Goal: Task Accomplishment & Management: Use online tool/utility

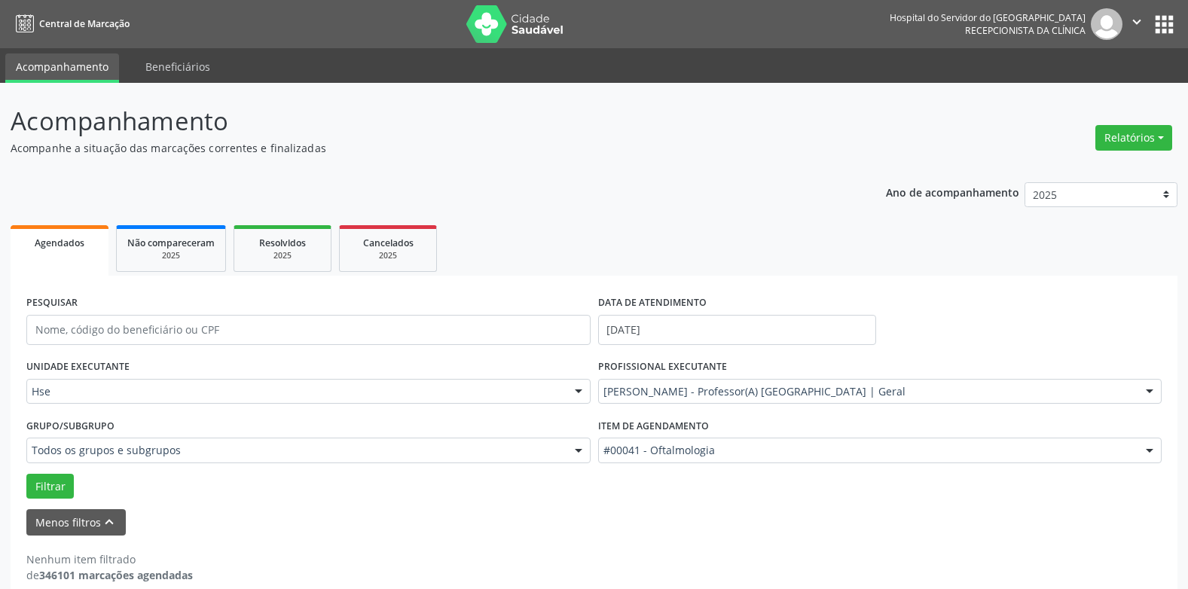
scroll to position [20, 0]
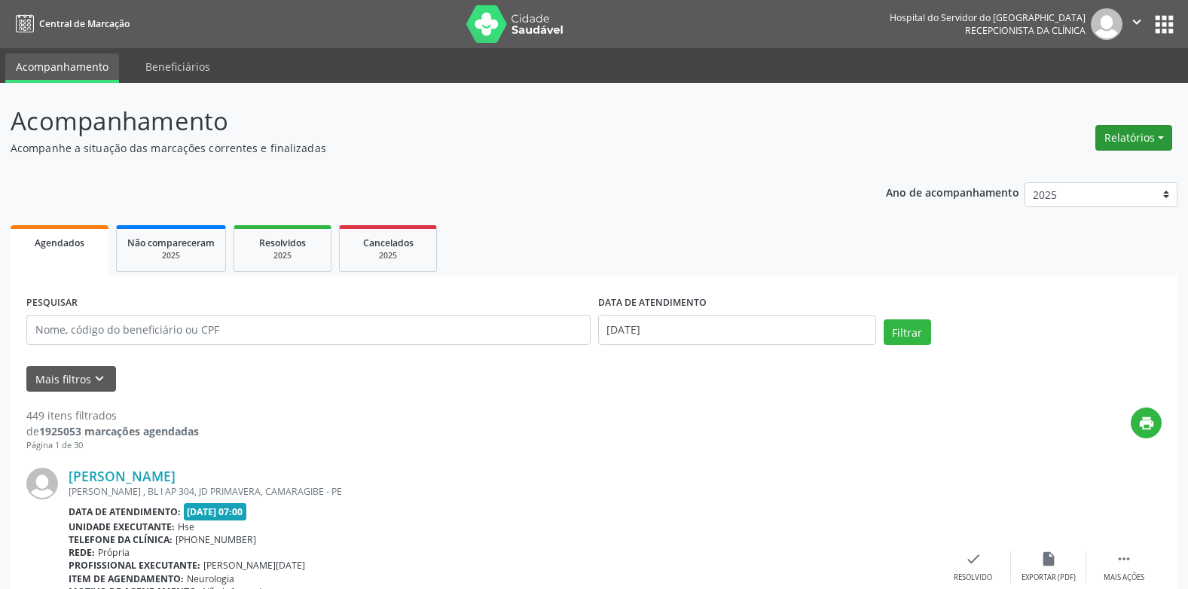
drag, startPoint x: 1158, startPoint y: 151, endPoint x: 1163, endPoint y: 145, distance: 8.0
click at [1158, 151] on div "Relatórios Agendamentos Procedimentos realizados" at bounding box center [1133, 138] width 87 height 36
drag, startPoint x: 1163, startPoint y: 145, endPoint x: 1140, endPoint y: 151, distance: 23.4
click at [1163, 145] on button "Relatórios" at bounding box center [1133, 138] width 77 height 26
click at [1061, 192] on link "Procedimentos realizados" at bounding box center [1090, 191] width 162 height 21
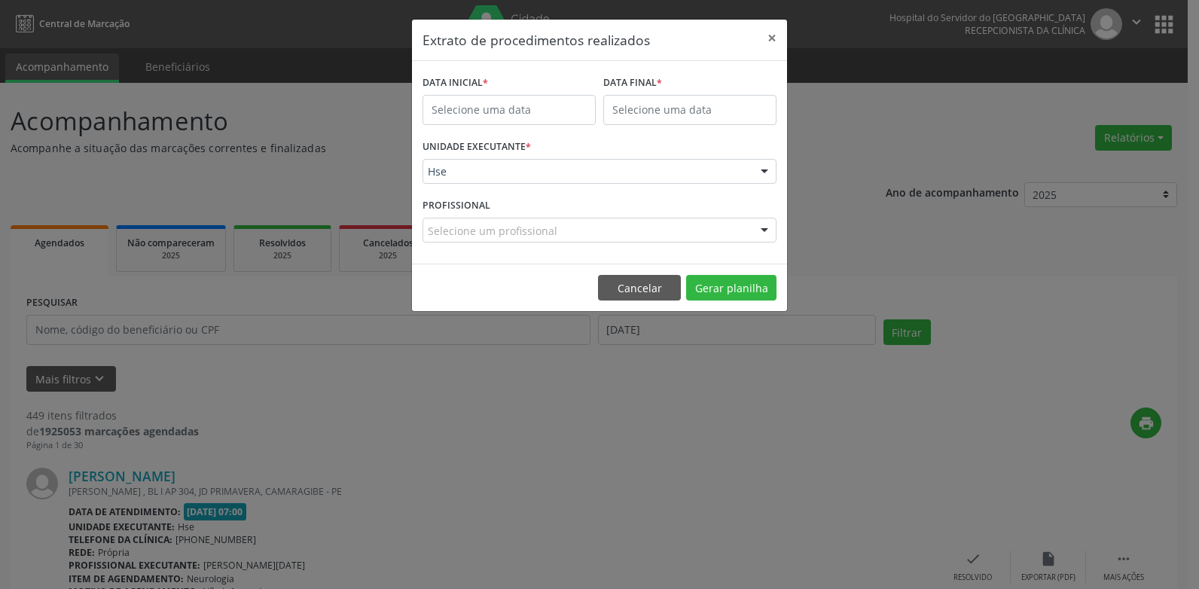
click at [490, 87] on div "DATA INICIAL *" at bounding box center [509, 83] width 173 height 23
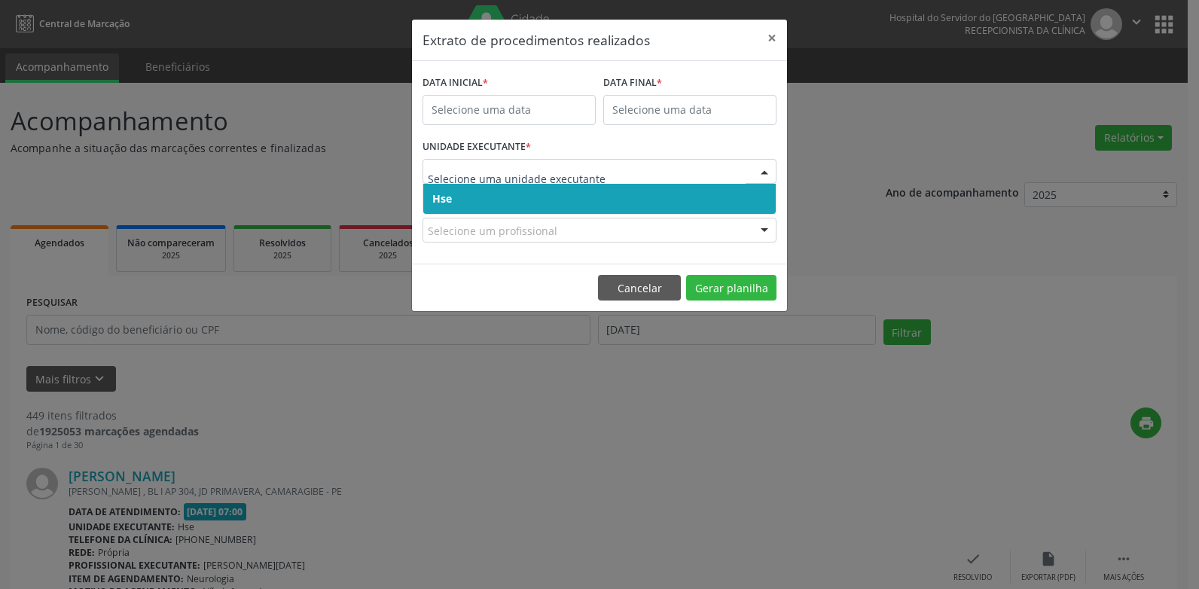
click at [522, 160] on div at bounding box center [600, 172] width 354 height 26
click at [475, 203] on span "Hse" at bounding box center [599, 199] width 353 height 30
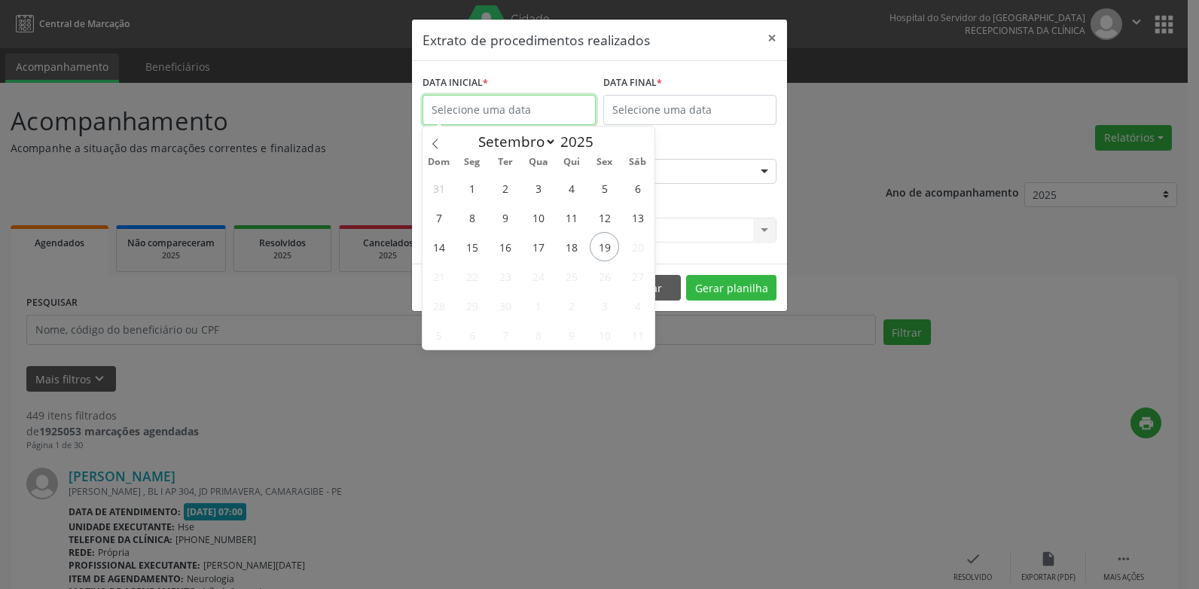
click at [499, 102] on input "text" at bounding box center [509, 110] width 173 height 30
click at [606, 245] on span "19" at bounding box center [604, 246] width 29 height 29
click at [606, 245] on div "PROFISSIONAL Selecione um profissional Nenhum resultado encontrado para: " " Nã…" at bounding box center [600, 223] width 362 height 59
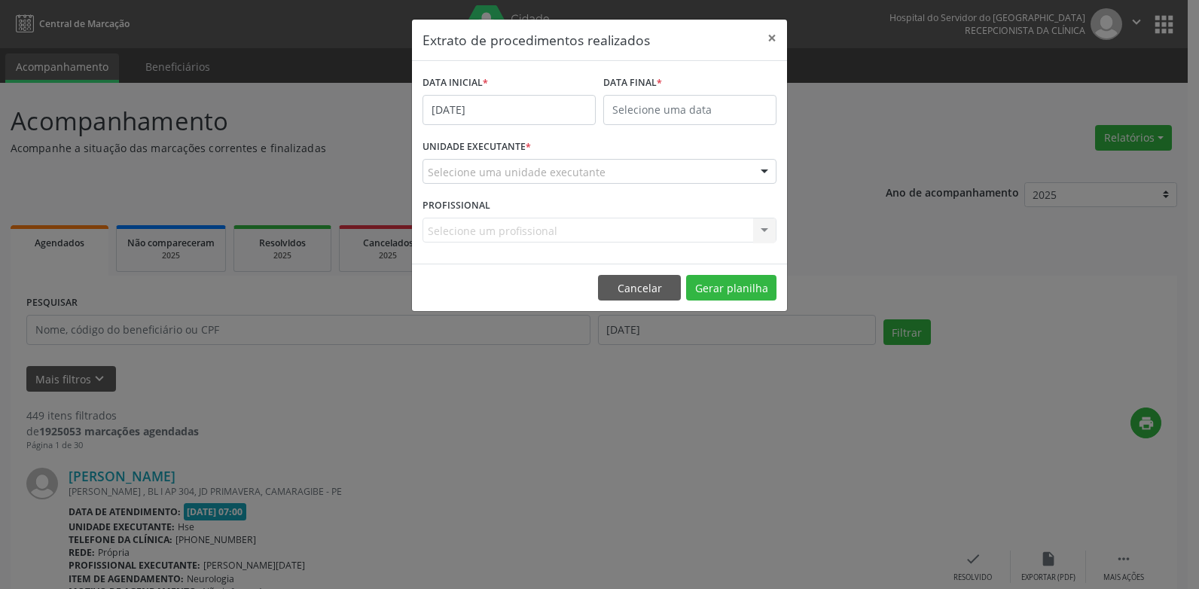
drag, startPoint x: 606, startPoint y: 245, endPoint x: 524, endPoint y: 219, distance: 85.3
click at [524, 219] on div "Selecione um profissional Nenhum resultado encontrado para: " " Não há nenhuma …" at bounding box center [600, 231] width 354 height 26
click at [547, 236] on div "Selecione um profissional Nenhum resultado encontrado para: " " Não há nenhuma …" at bounding box center [600, 231] width 354 height 26
click at [732, 301] on footer "Cancelar Gerar planilha" at bounding box center [599, 287] width 375 height 47
click at [729, 298] on button "Gerar planilha" at bounding box center [731, 288] width 90 height 26
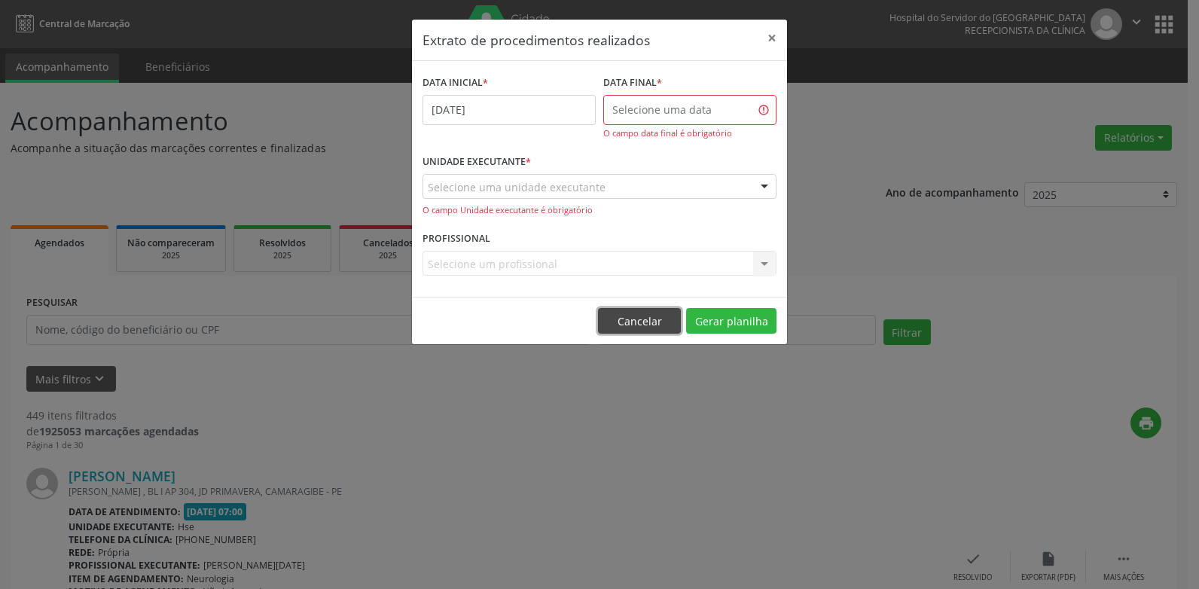
click at [655, 323] on button "Cancelar" at bounding box center [639, 321] width 83 height 26
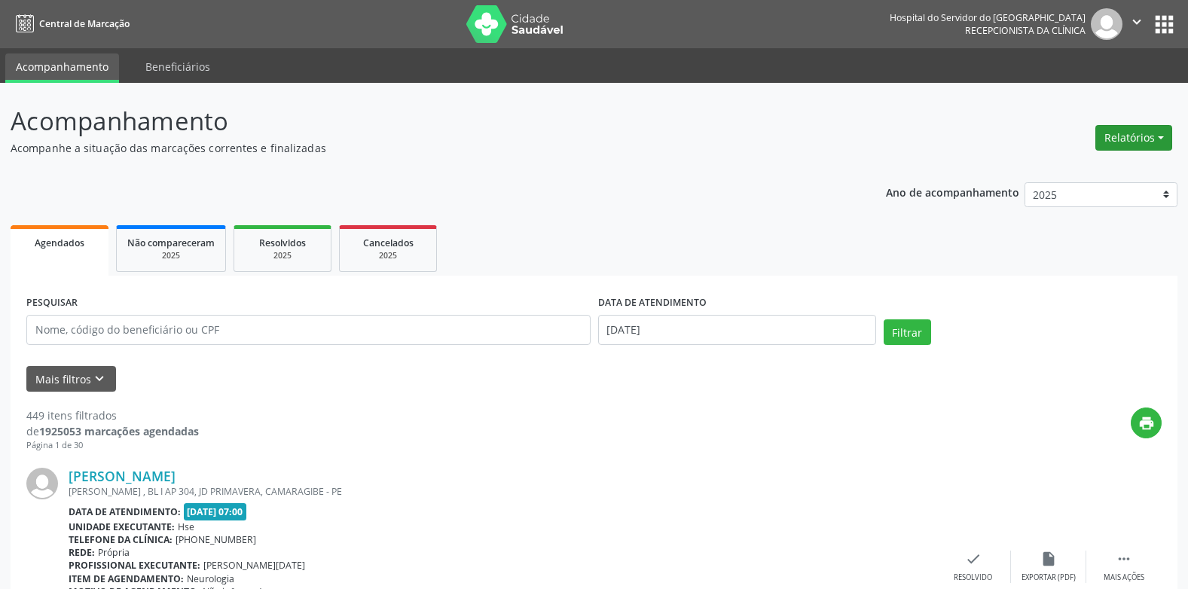
click at [1146, 122] on div "Relatórios Agendamentos Procedimentos realizados" at bounding box center [1133, 138] width 87 height 36
click at [1135, 141] on button "Relatórios" at bounding box center [1133, 138] width 77 height 26
click at [1079, 172] on link "Agendamentos" at bounding box center [1090, 170] width 162 height 21
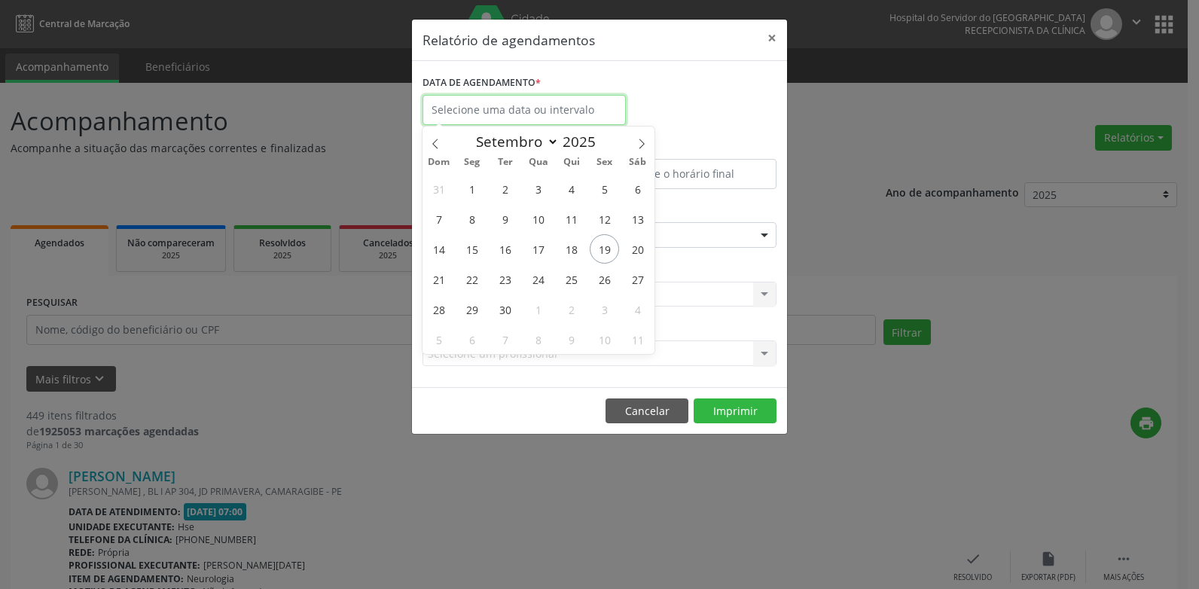
click at [514, 105] on input "text" at bounding box center [524, 110] width 203 height 30
click at [600, 256] on span "19" at bounding box center [604, 248] width 29 height 29
type input "[DATE]"
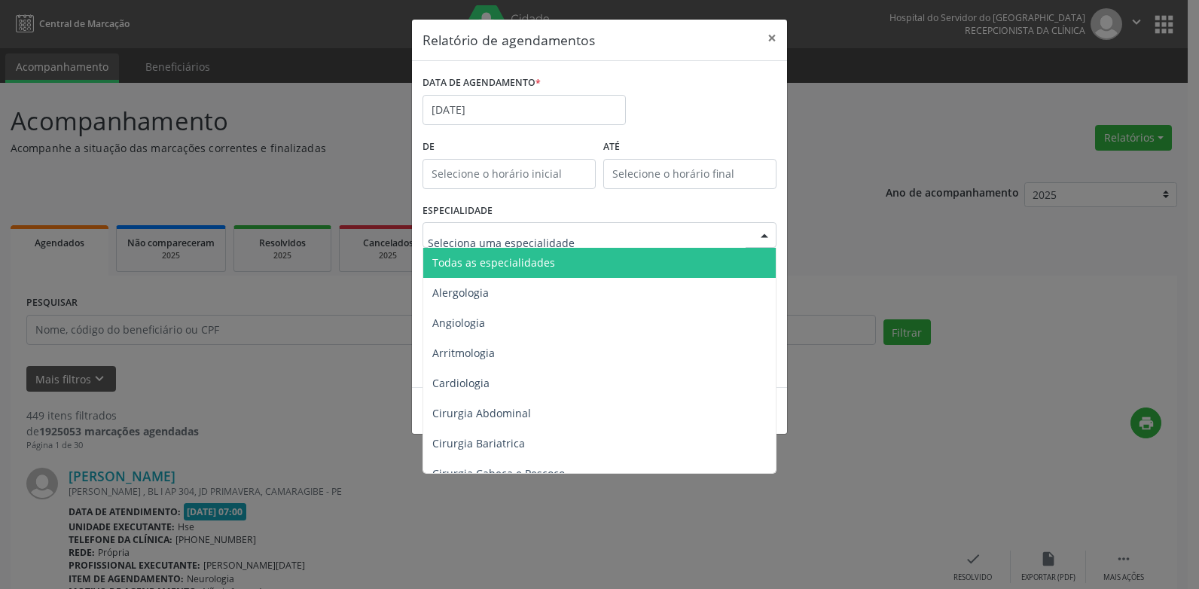
click at [512, 244] on div at bounding box center [600, 235] width 354 height 26
click at [502, 267] on span "Todas as especialidades" at bounding box center [493, 262] width 123 height 14
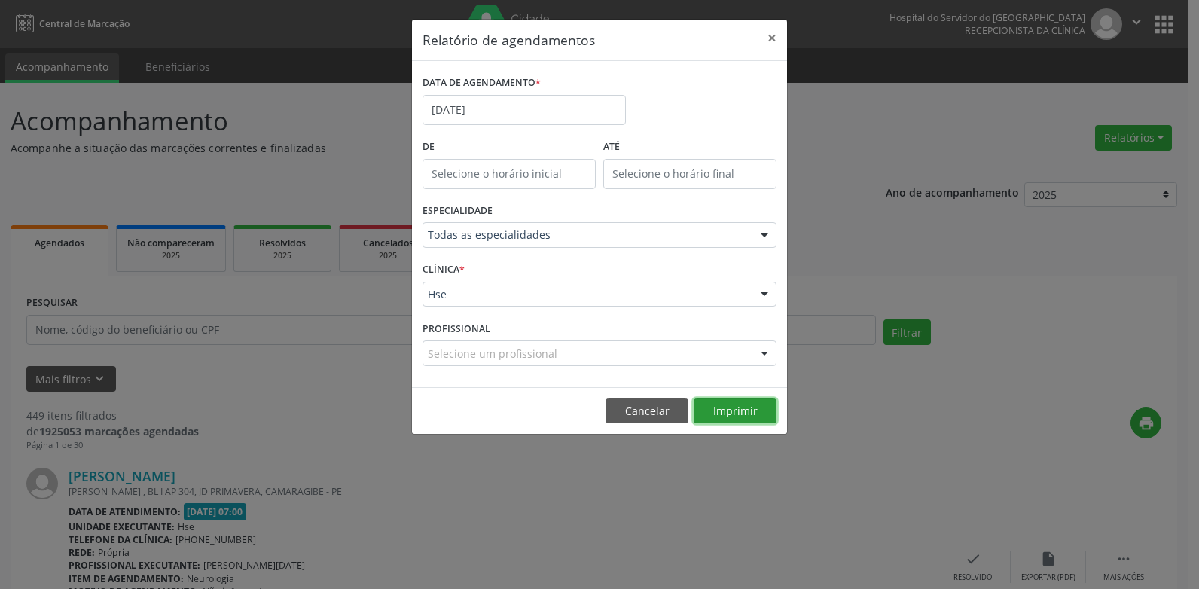
click at [722, 409] on button "Imprimir" at bounding box center [735, 411] width 83 height 26
